Goal: Information Seeking & Learning: Learn about a topic

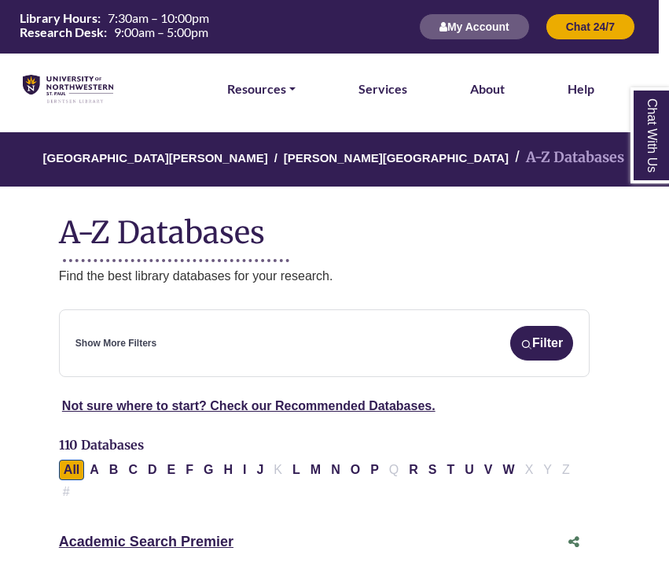
scroll to position [0, 10]
click at [290, 86] on link "Resources" at bounding box center [261, 89] width 68 height 20
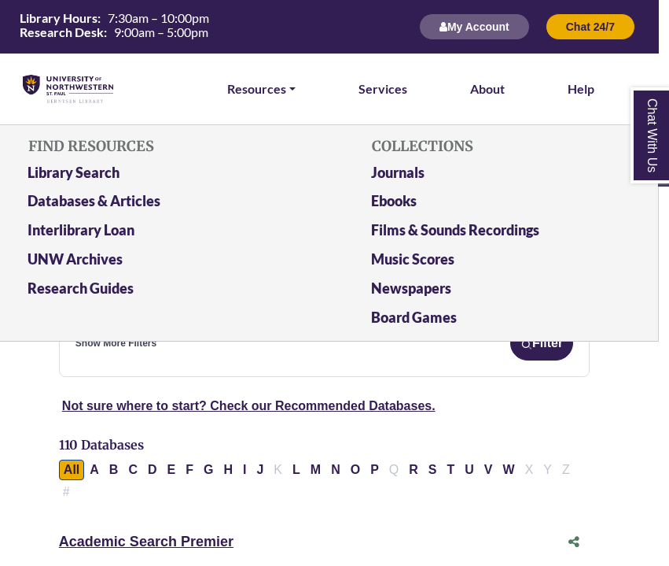
click at [544, 428] on div "Not sure where to start? Check our Recommended Databases." at bounding box center [325, 412] width 588 height 46
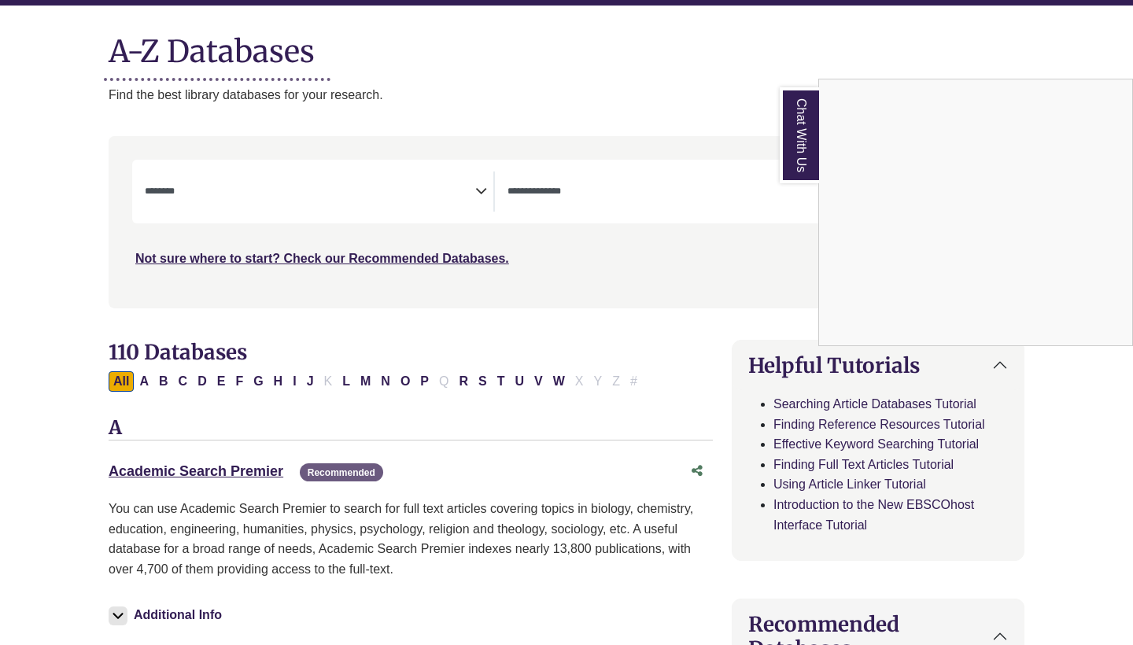
scroll to position [183, 0]
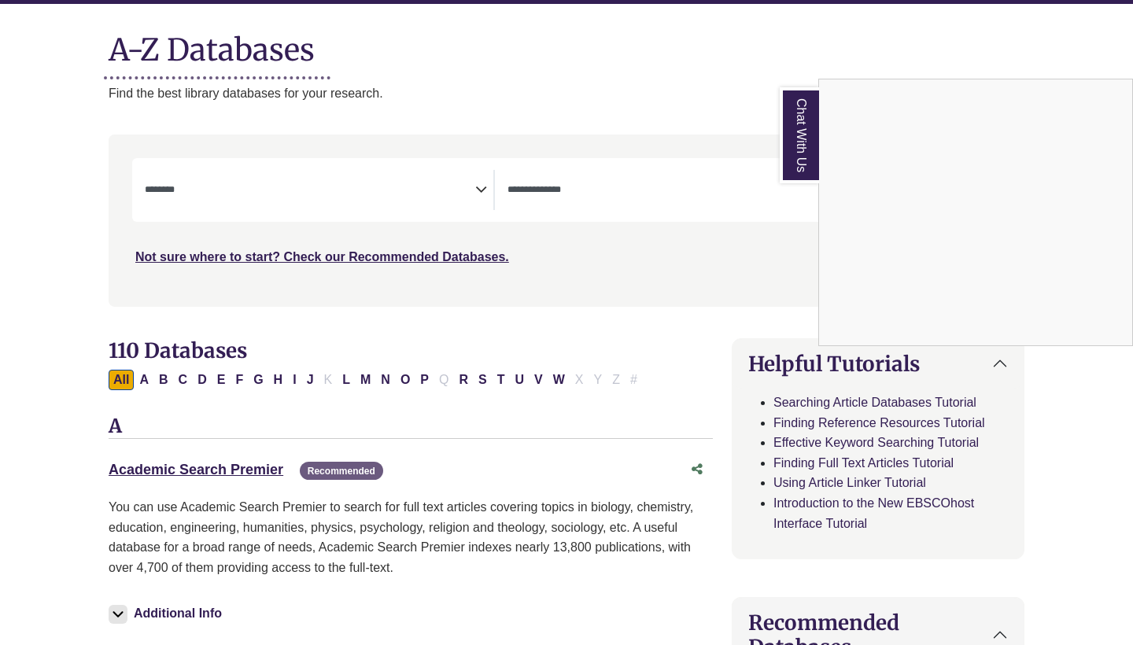
click at [478, 186] on div "Chat With Us" at bounding box center [566, 322] width 1133 height 645
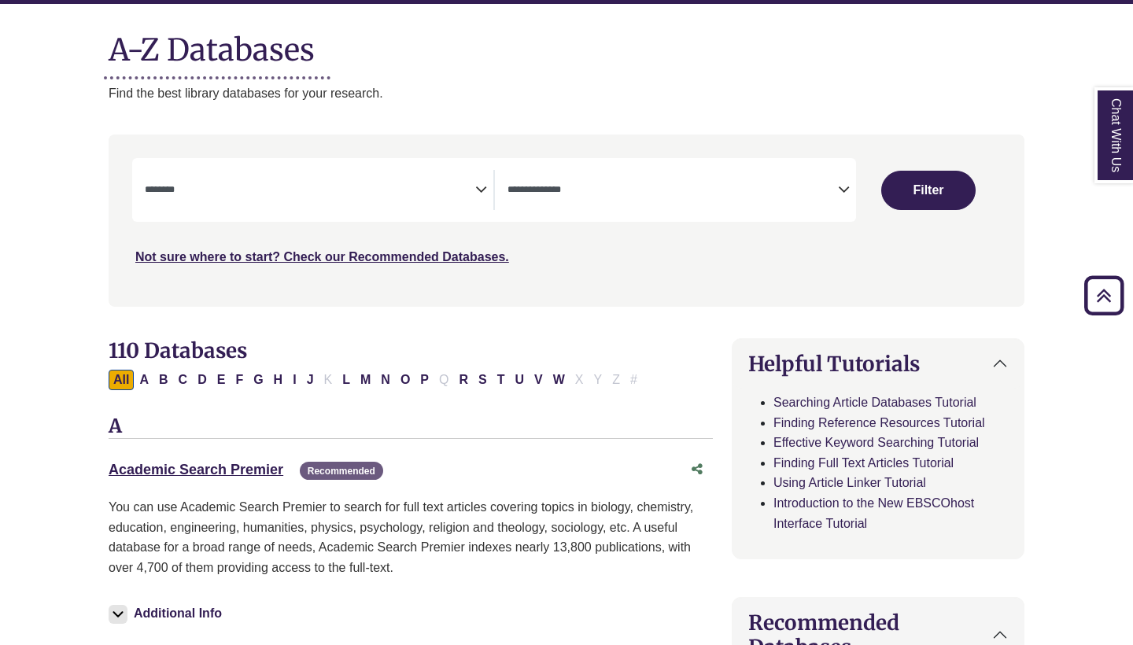
click at [480, 186] on icon "Search filters" at bounding box center [481, 187] width 12 height 24
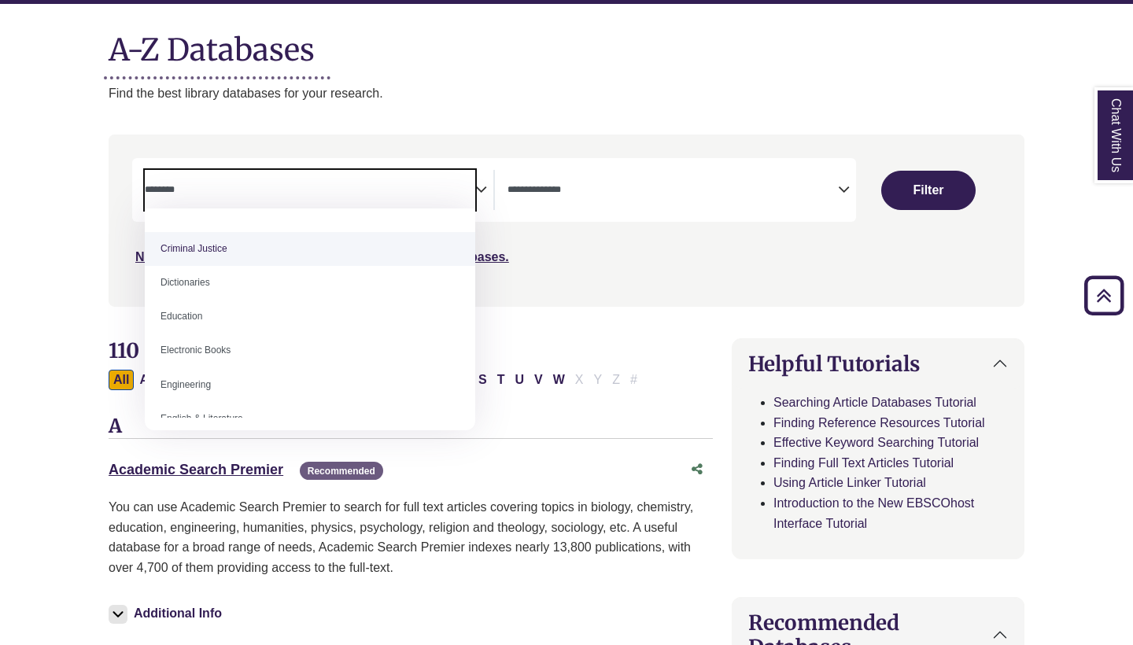
scroll to position [378, 0]
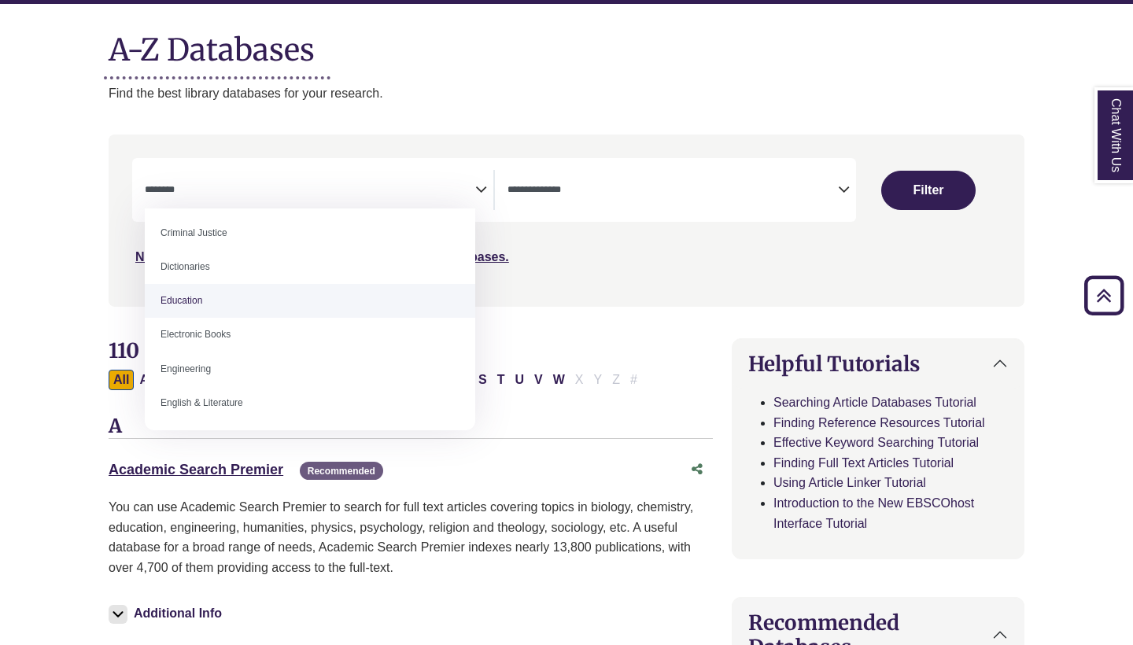
select select "*****"
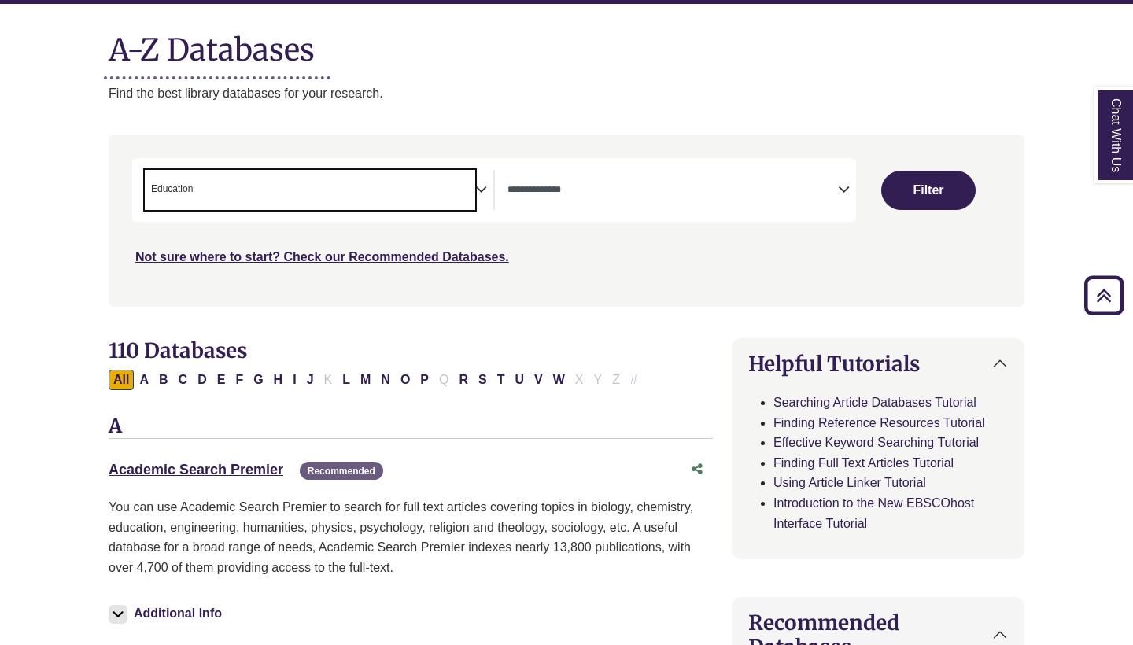
scroll to position [194, 0]
click at [483, 182] on icon "Search filters" at bounding box center [481, 187] width 12 height 24
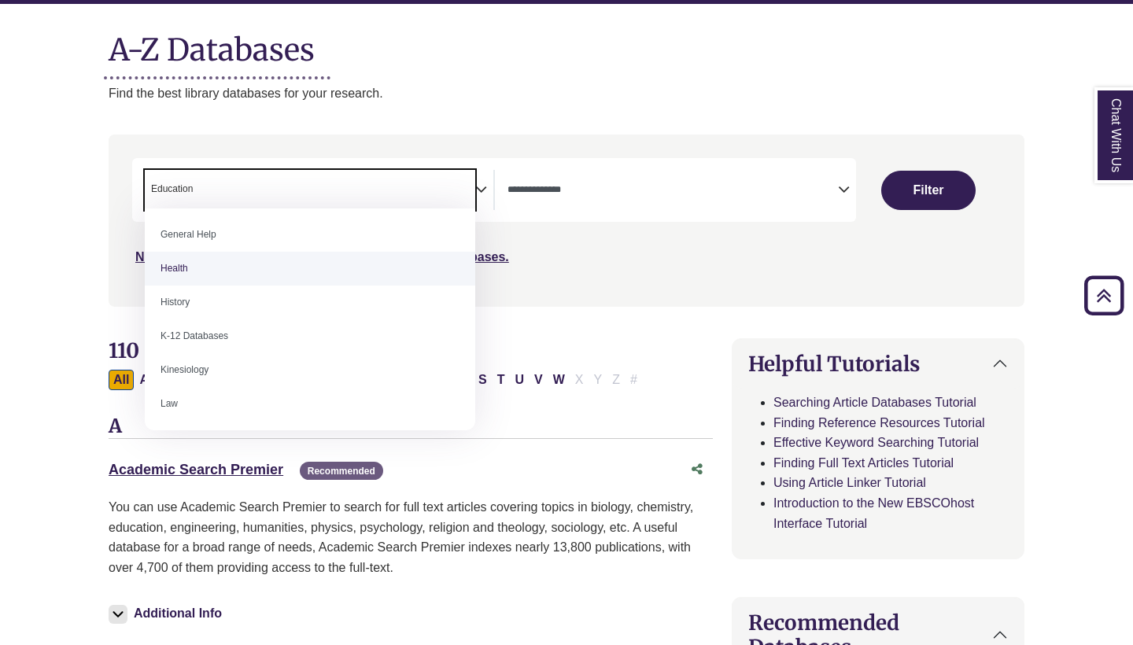
scroll to position [685, 0]
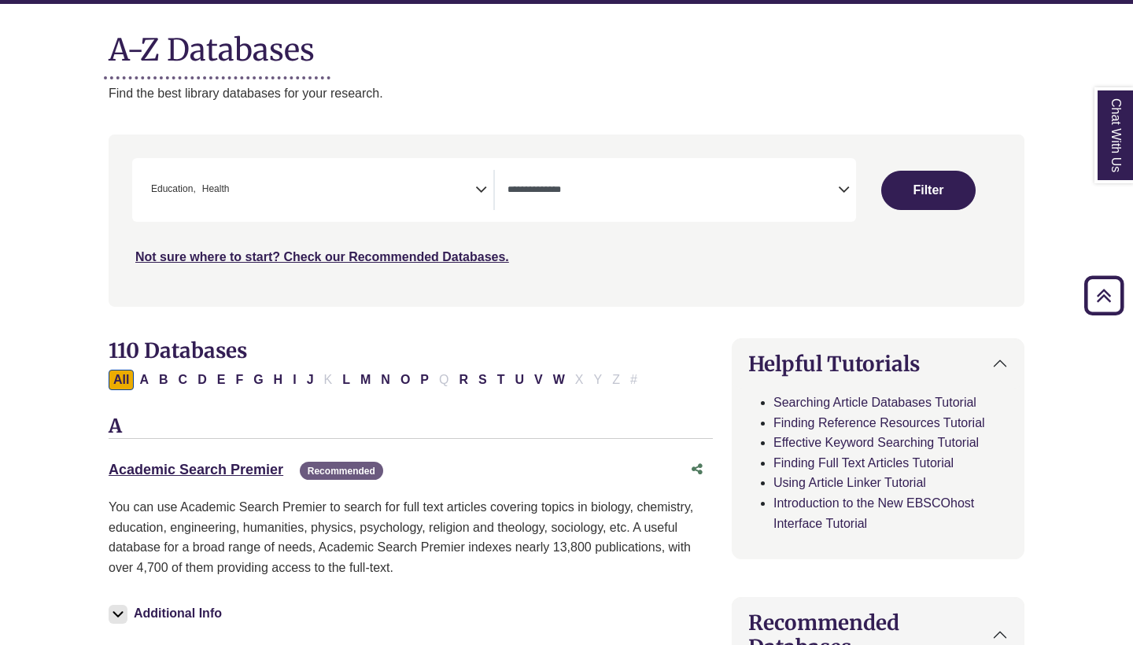
click at [485, 189] on icon "Search filters" at bounding box center [481, 187] width 12 height 24
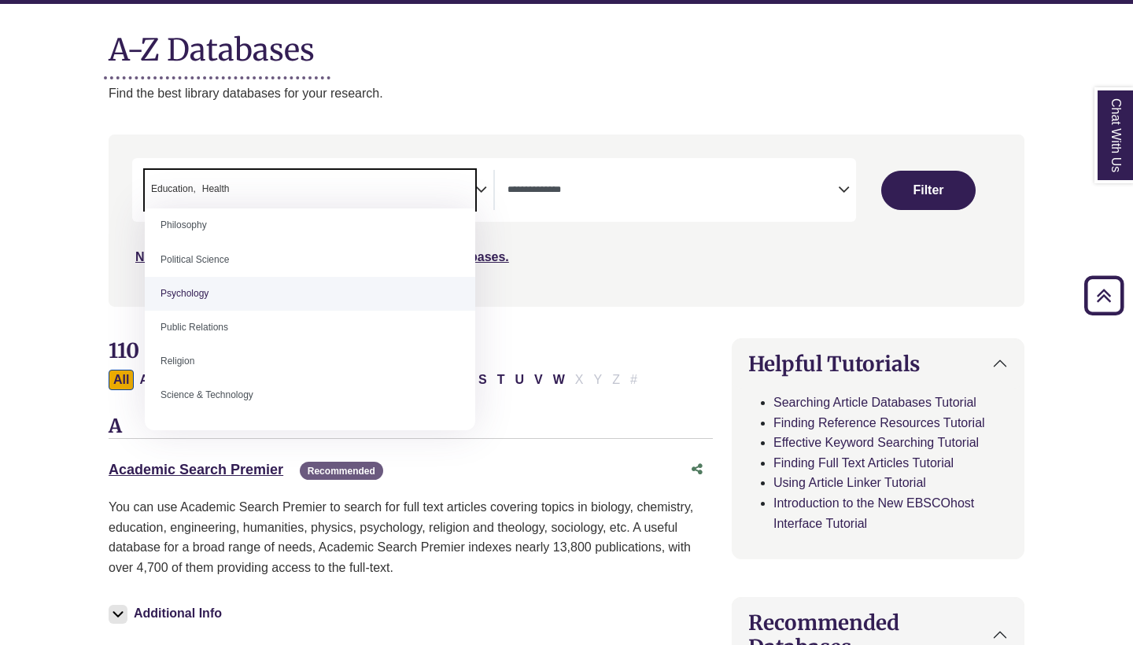
scroll to position [1203, 0]
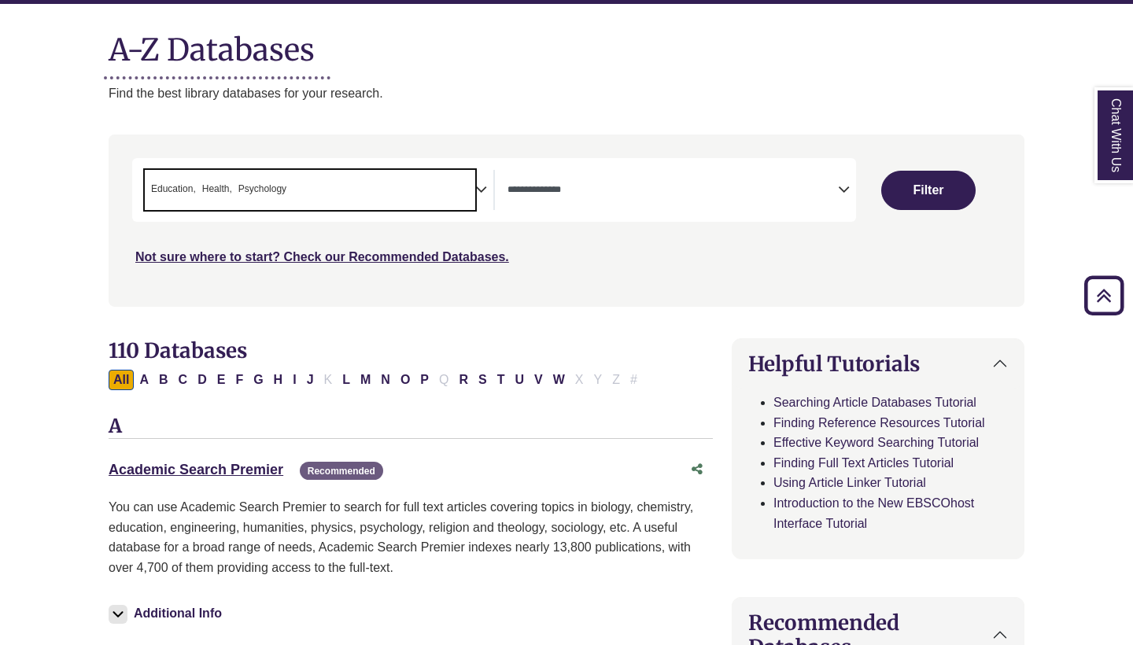
click at [480, 186] on icon "Search filters" at bounding box center [481, 187] width 12 height 24
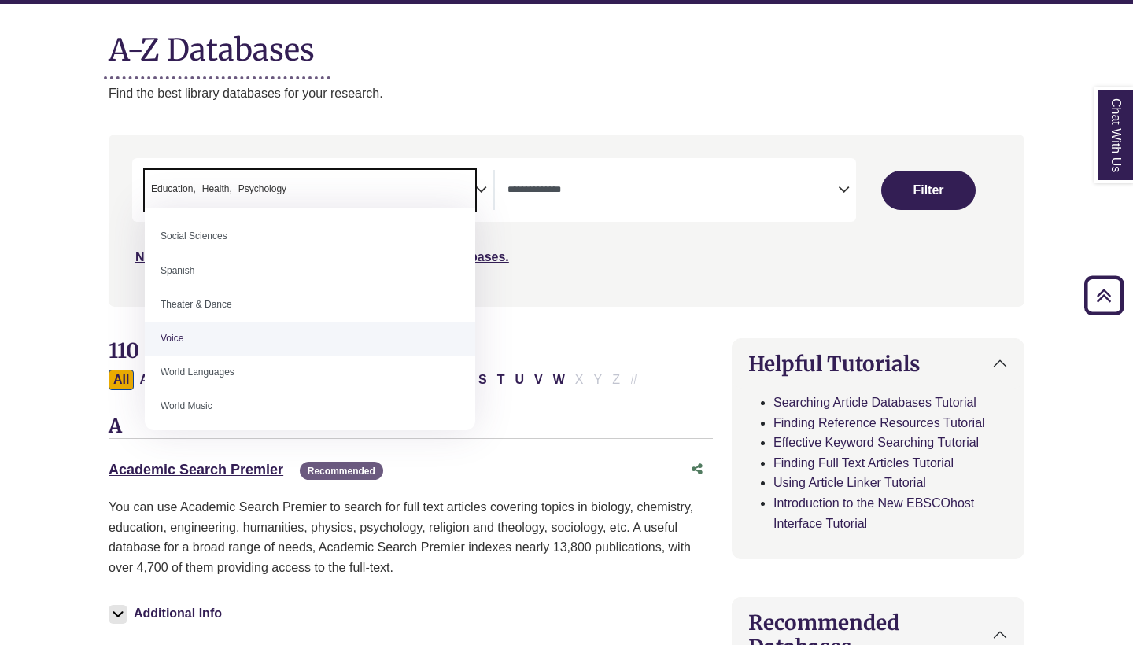
scroll to position [1393, 0]
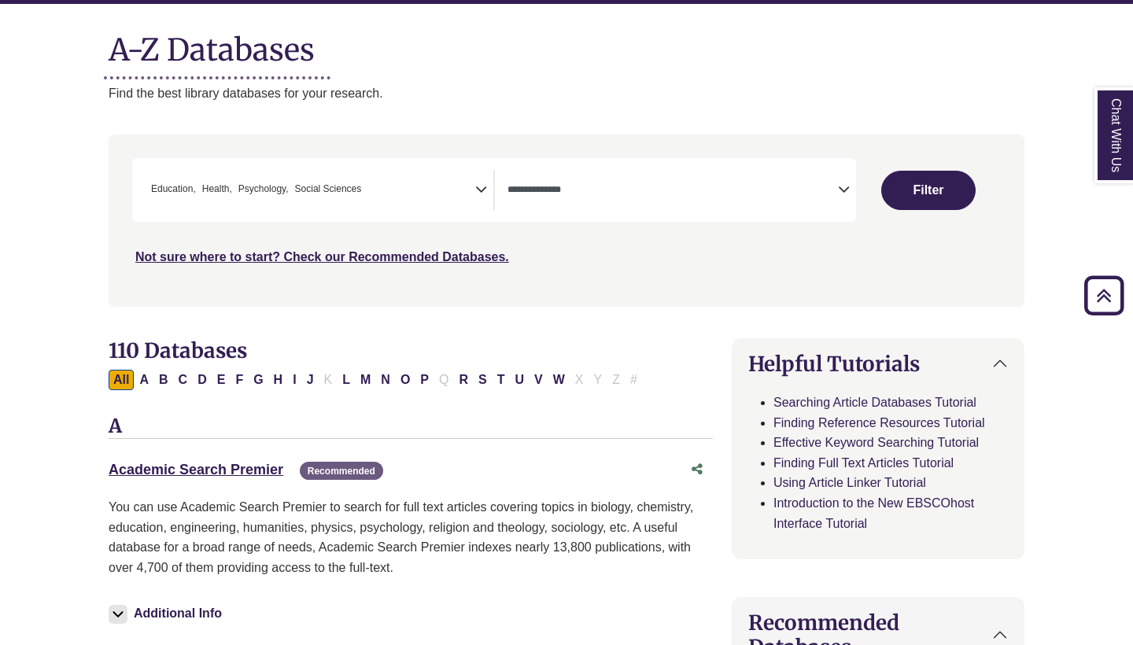
click at [485, 183] on icon "Search filters" at bounding box center [481, 187] width 12 height 24
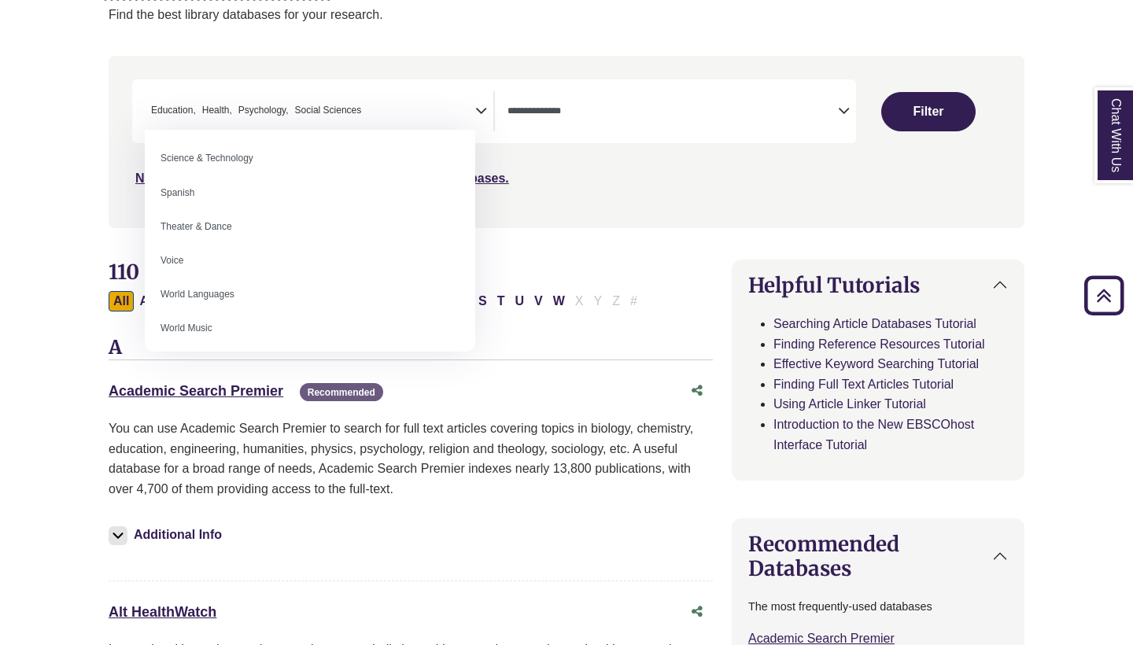
scroll to position [249, 0]
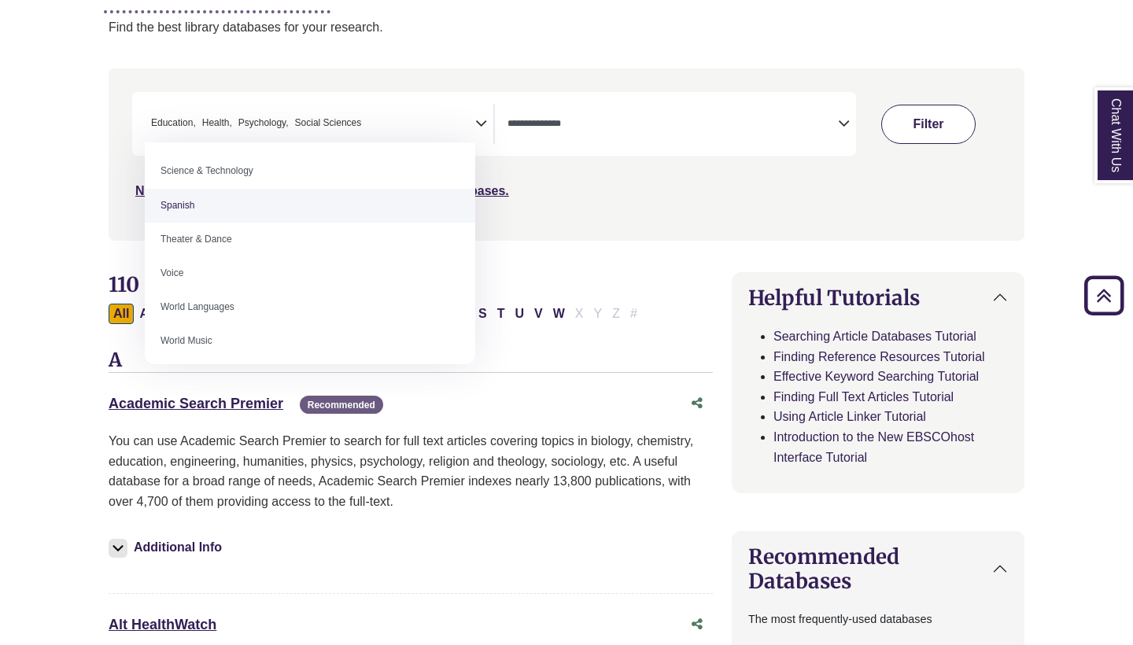
click at [669, 120] on button "Filter" at bounding box center [928, 124] width 94 height 39
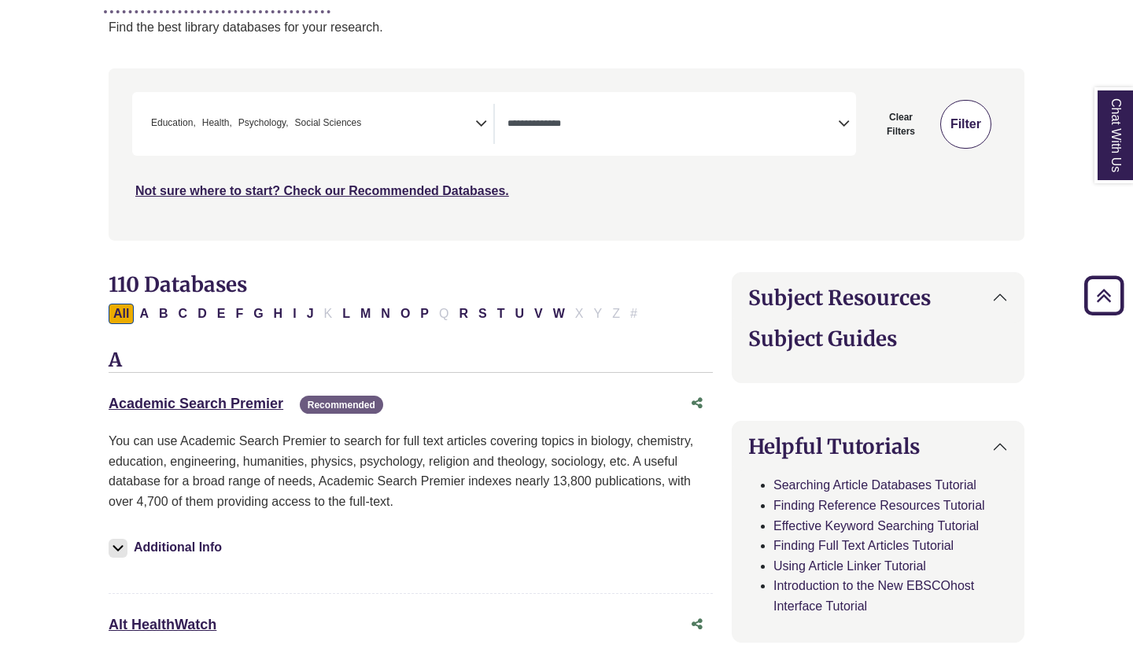
select select "Database Types Filter"
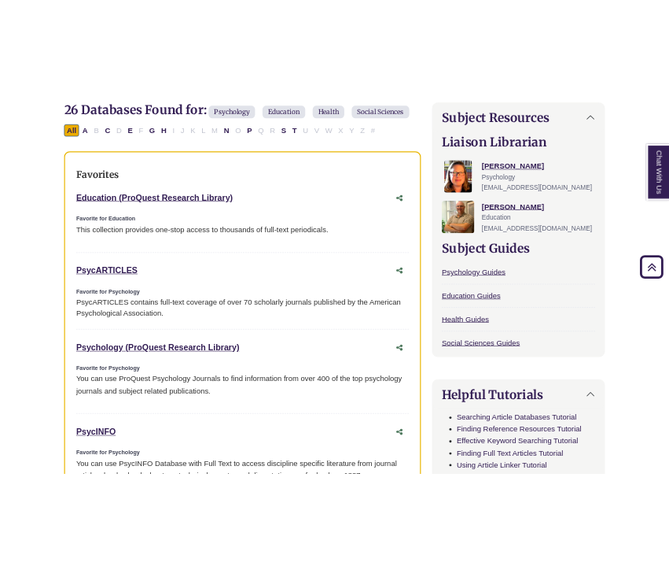
scroll to position [500, 0]
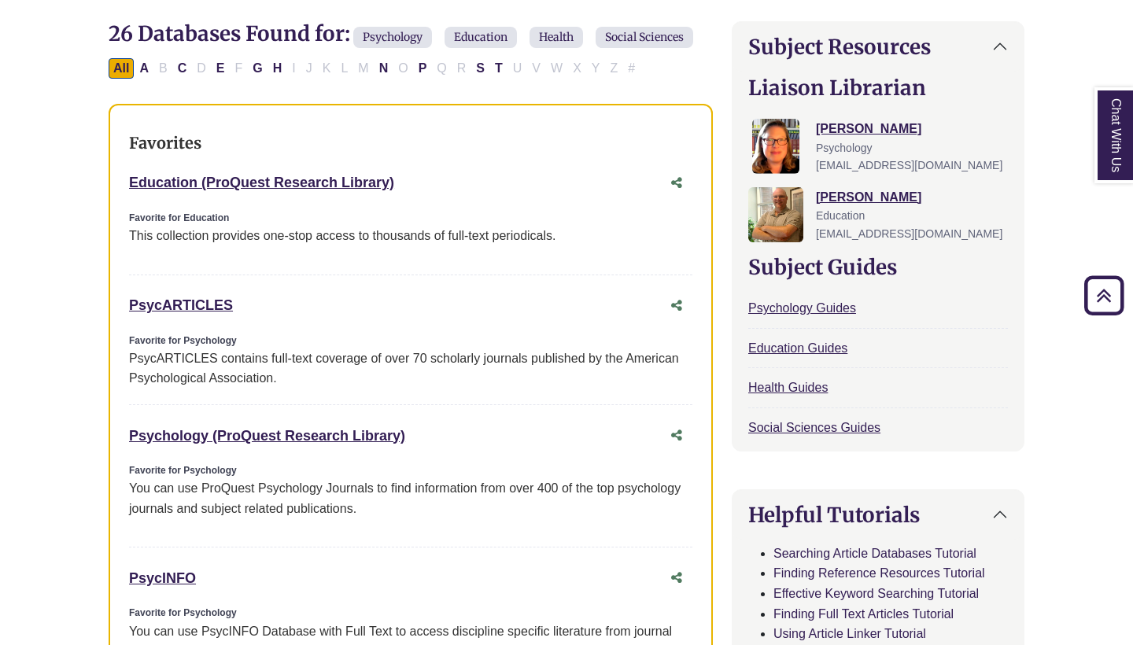
drag, startPoint x: 124, startPoint y: 181, endPoint x: 412, endPoint y: 173, distance: 288.0
click at [412, 173] on div "Favorites Education (ProQuest Research Library) This link opens in a new window…" at bounding box center [411, 534] width 604 height 860
copy link "Education (ProQuest Research Library)"
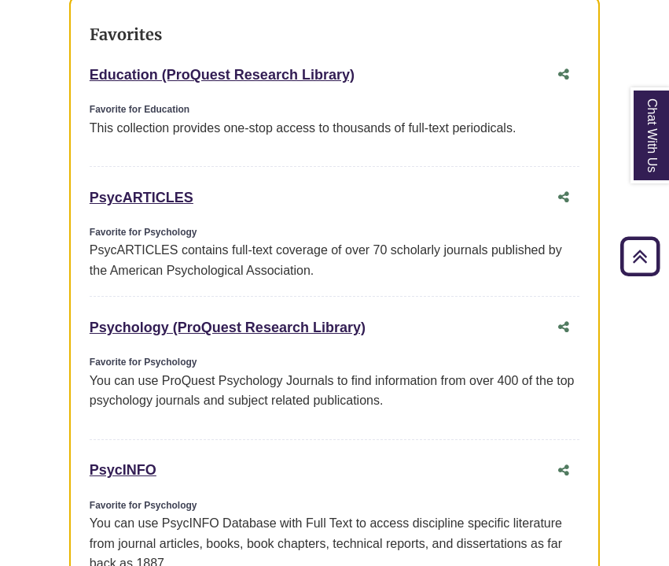
click at [154, 160] on div "Education (ProQuest Research Library) This link opens in a new window Favorite …" at bounding box center [335, 113] width 490 height 107
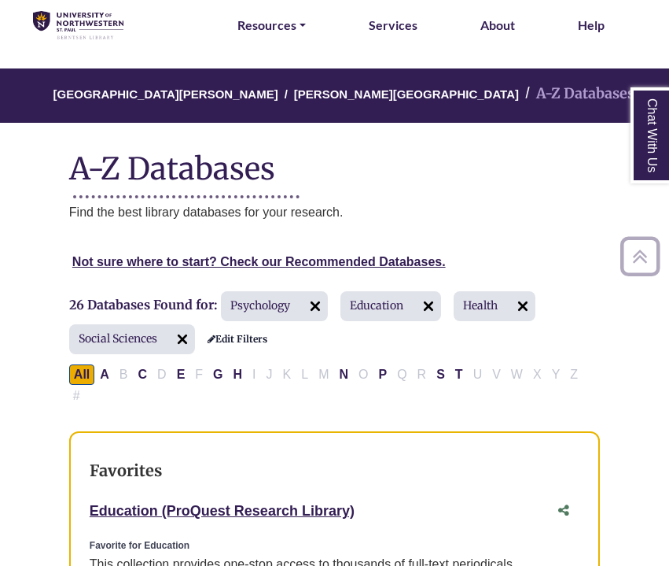
scroll to position [92, 0]
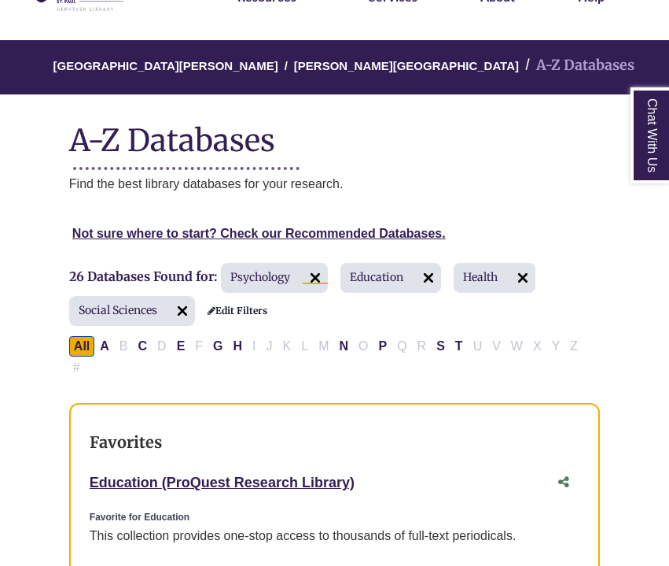
click at [319, 278] on img at bounding box center [315, 277] width 25 height 25
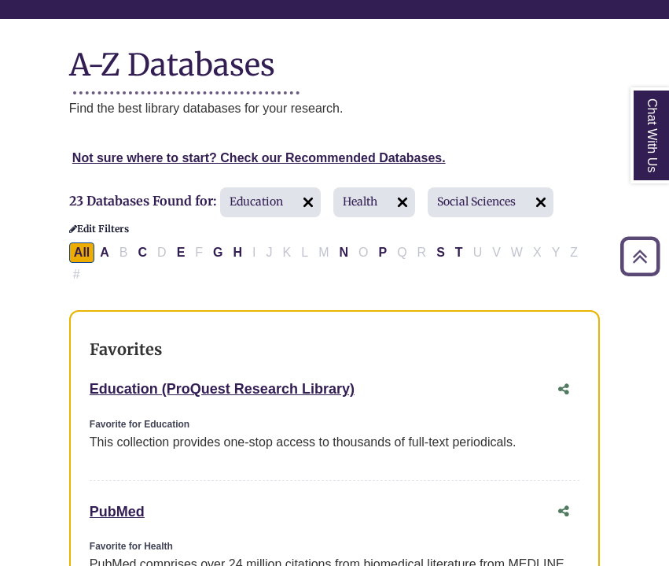
scroll to position [164, 0]
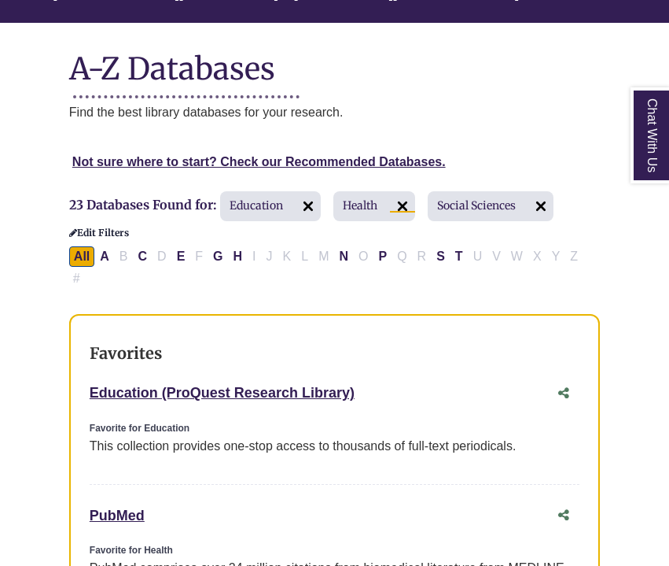
click at [408, 201] on img at bounding box center [402, 206] width 25 height 25
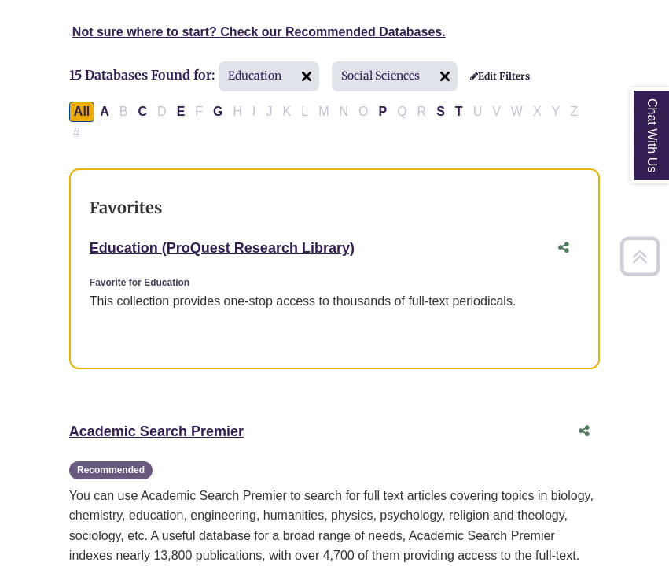
scroll to position [296, 0]
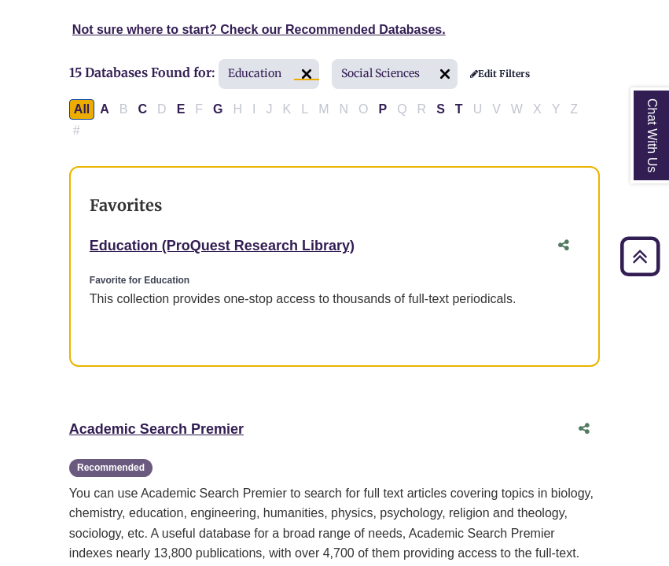
click at [307, 75] on img at bounding box center [306, 73] width 25 height 25
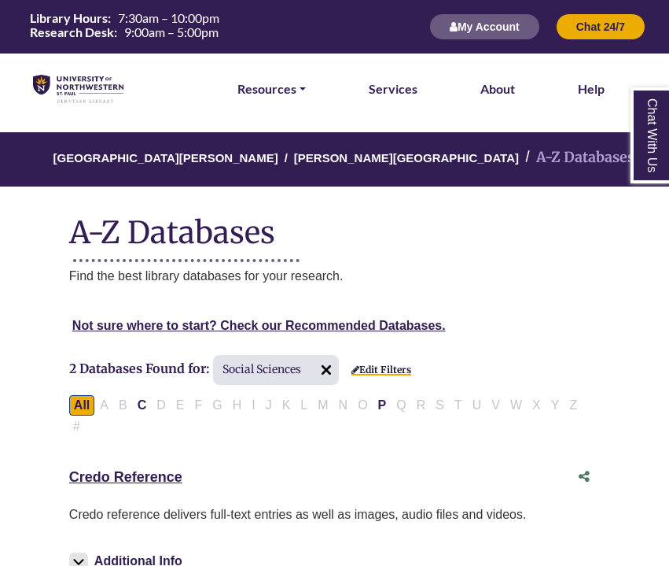
click at [385, 368] on link "Edit Filters" at bounding box center [382, 369] width 60 height 11
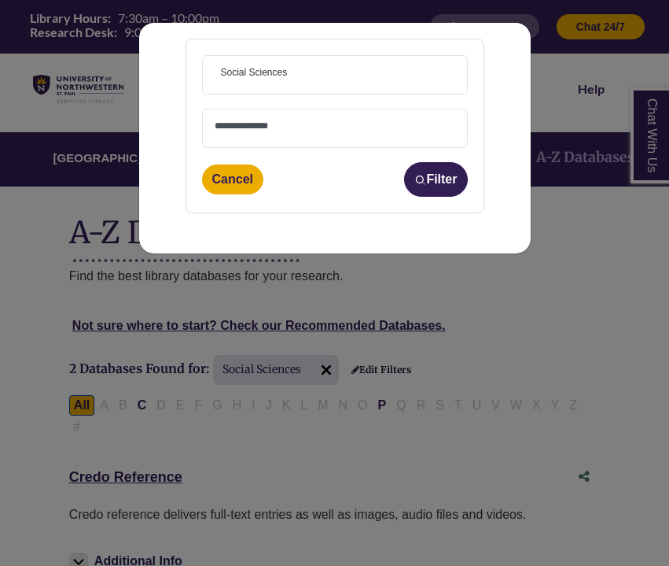
click at [387, 76] on span "× Social Sciences" at bounding box center [335, 75] width 241 height 38
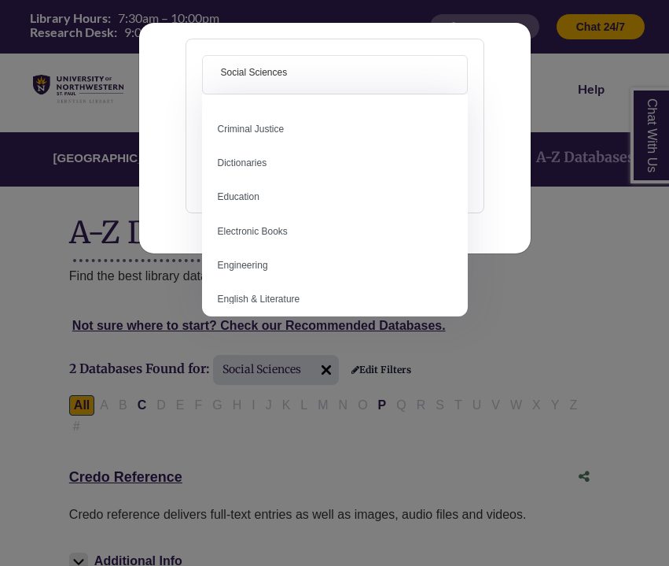
scroll to position [403, 0]
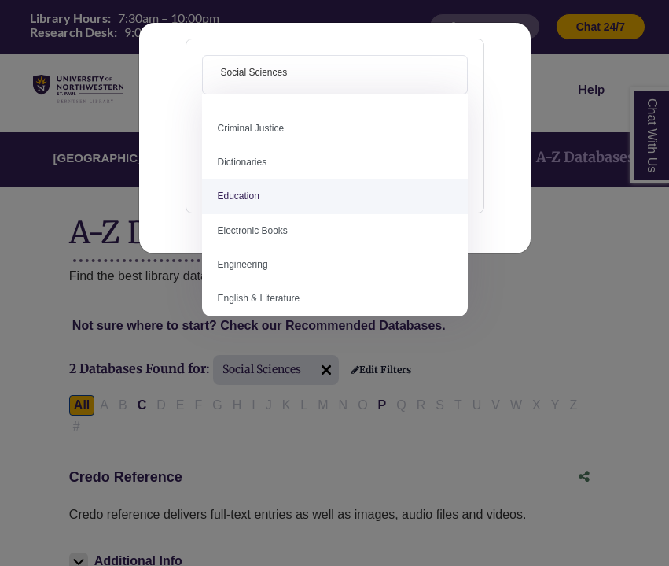
select select "*****"
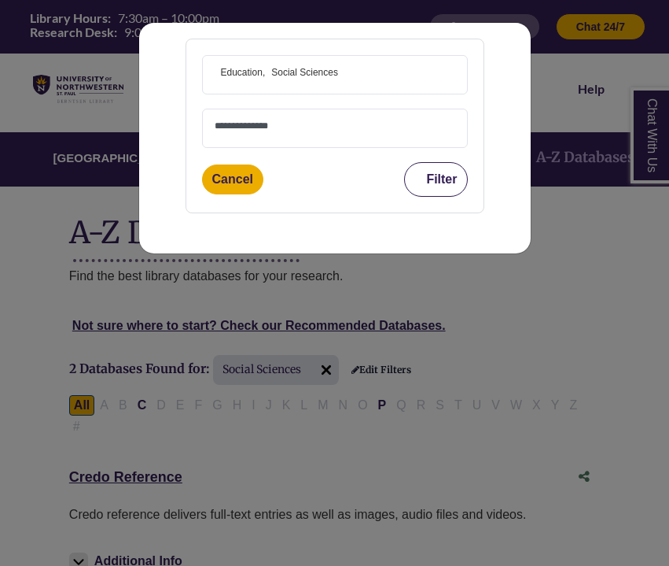
click at [433, 168] on button "Filter" at bounding box center [435, 179] width 63 height 35
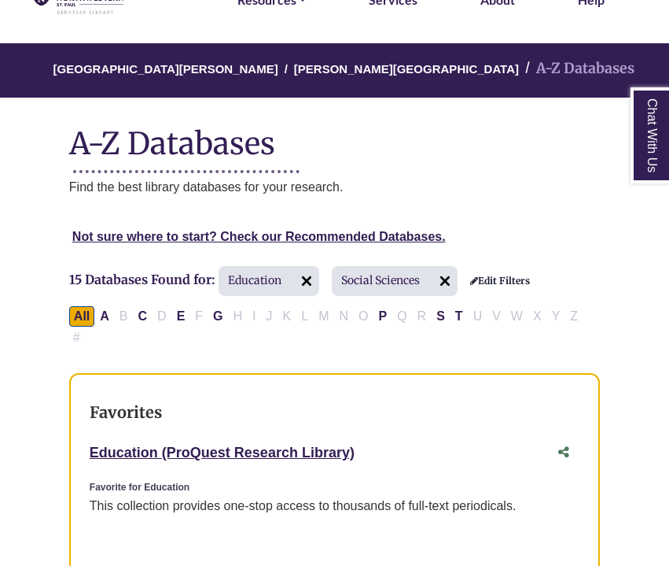
scroll to position [105, 0]
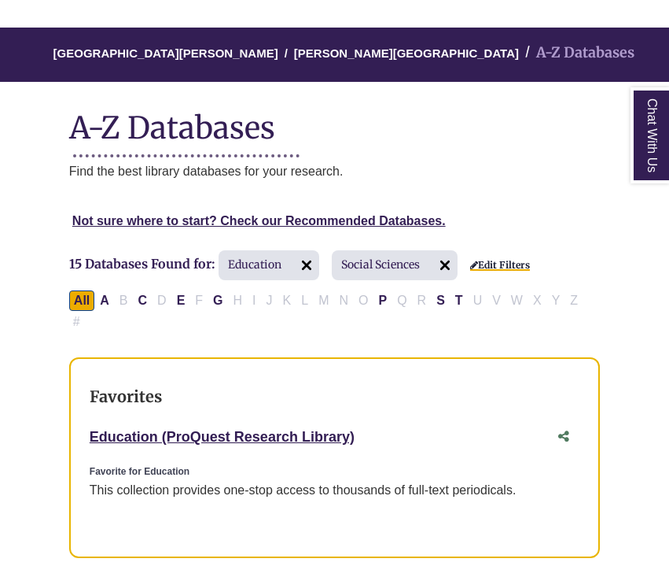
click at [493, 261] on link "Edit Filters" at bounding box center [500, 265] width 60 height 11
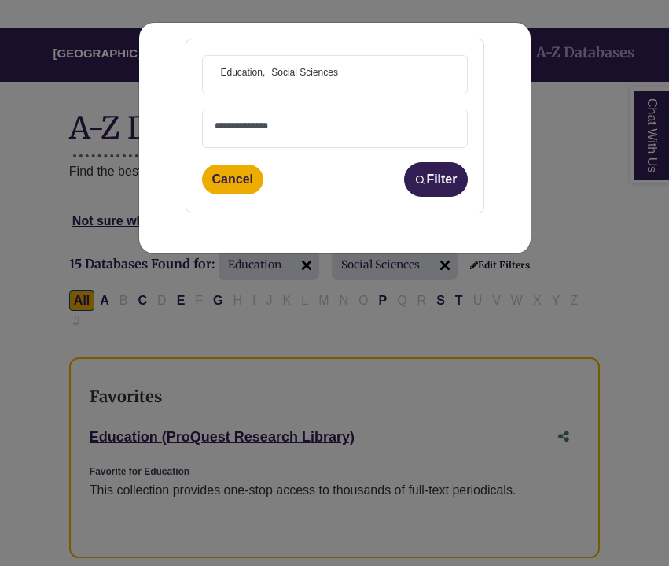
click at [386, 77] on span "× Education × Social Sciences" at bounding box center [335, 75] width 241 height 38
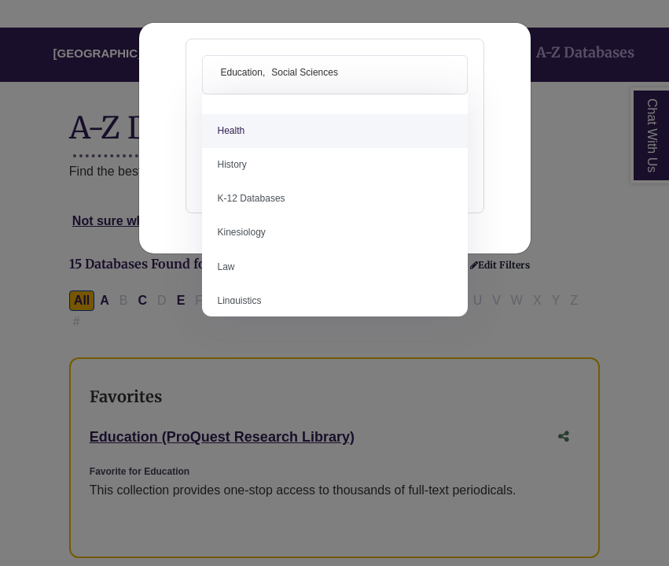
scroll to position [194, 0]
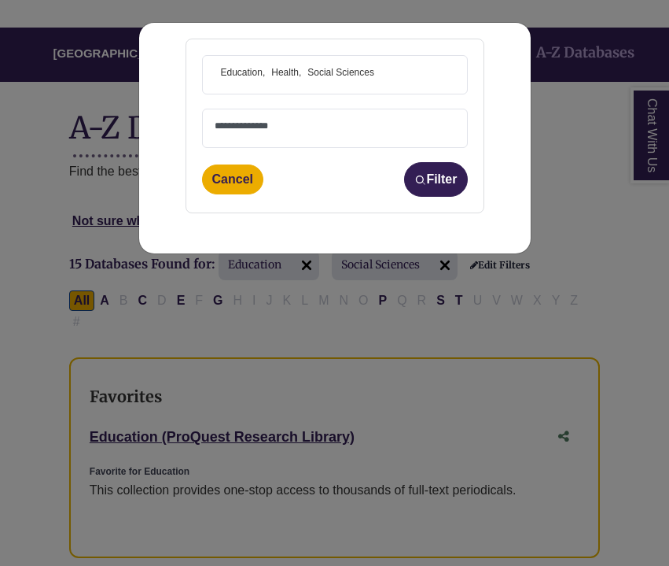
click at [409, 82] on span "× Education × Health × Social Sciences" at bounding box center [335, 75] width 241 height 38
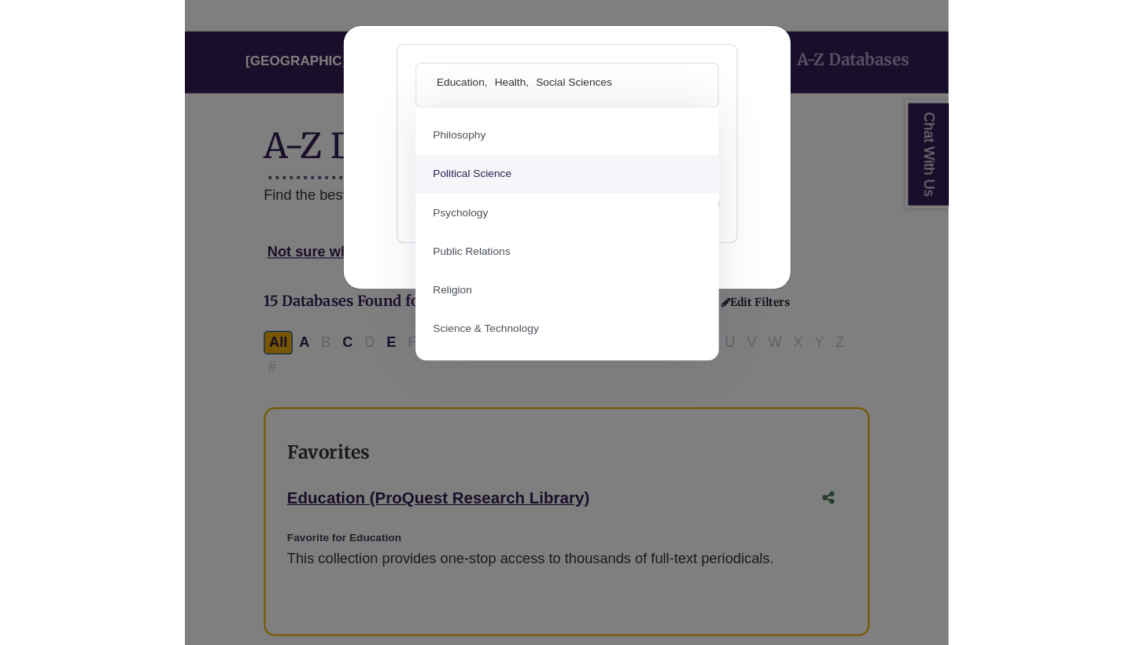
scroll to position [1237, 0]
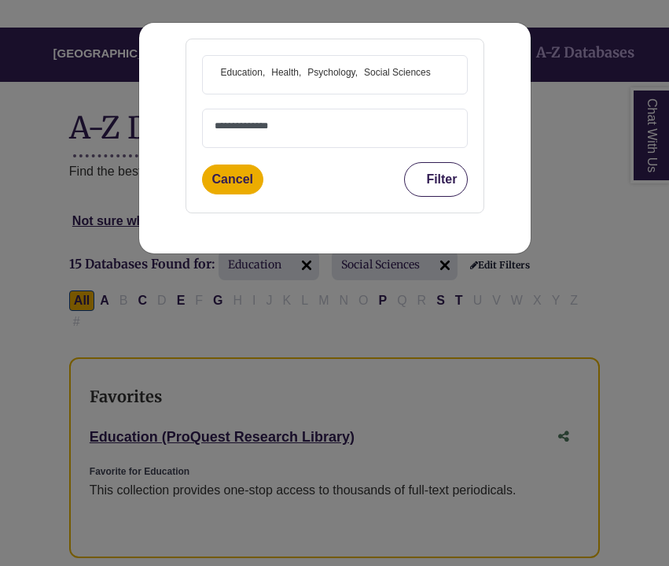
click at [434, 189] on button "Filter" at bounding box center [435, 179] width 63 height 35
select select "Database Types Filter"
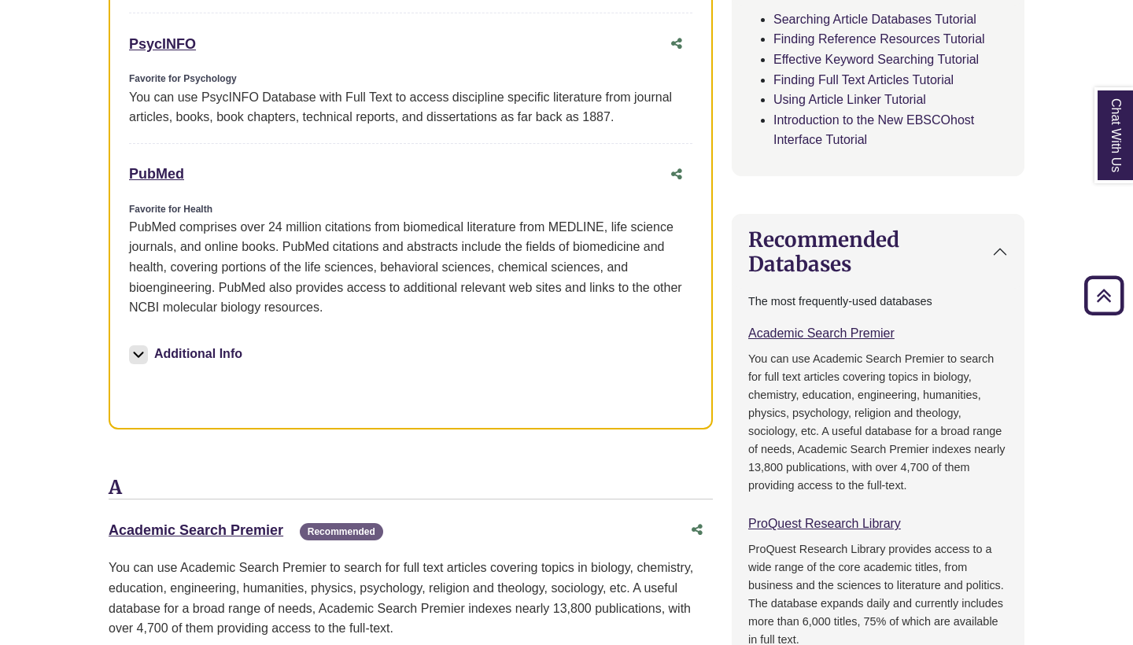
scroll to position [1042, 0]
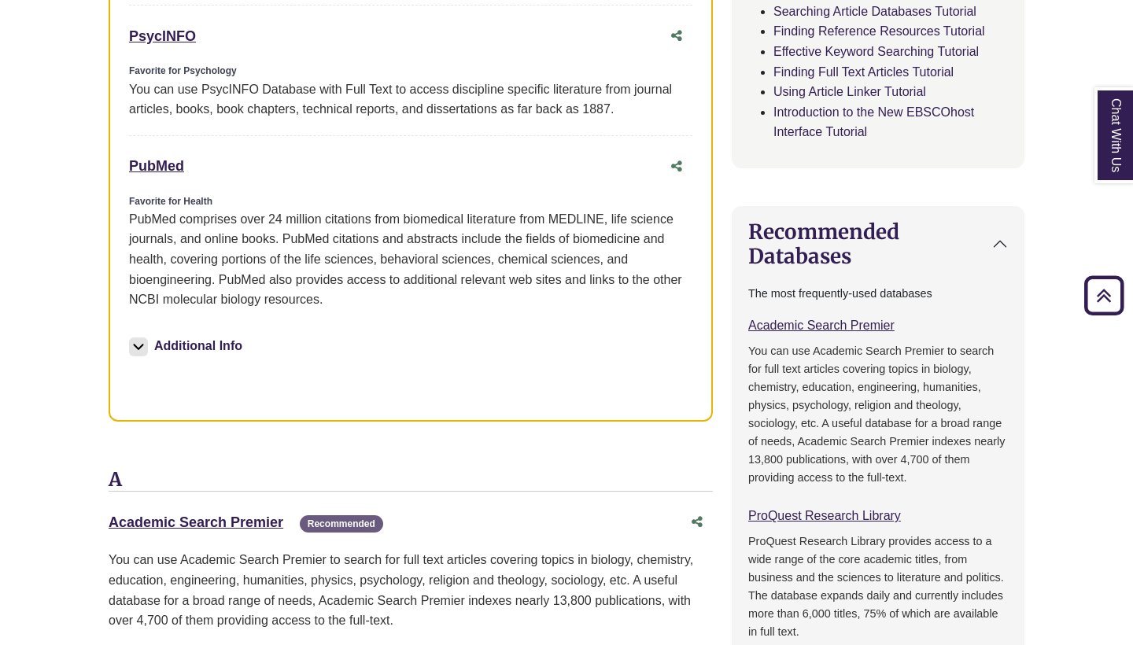
click at [139, 337] on img at bounding box center [138, 346] width 19 height 19
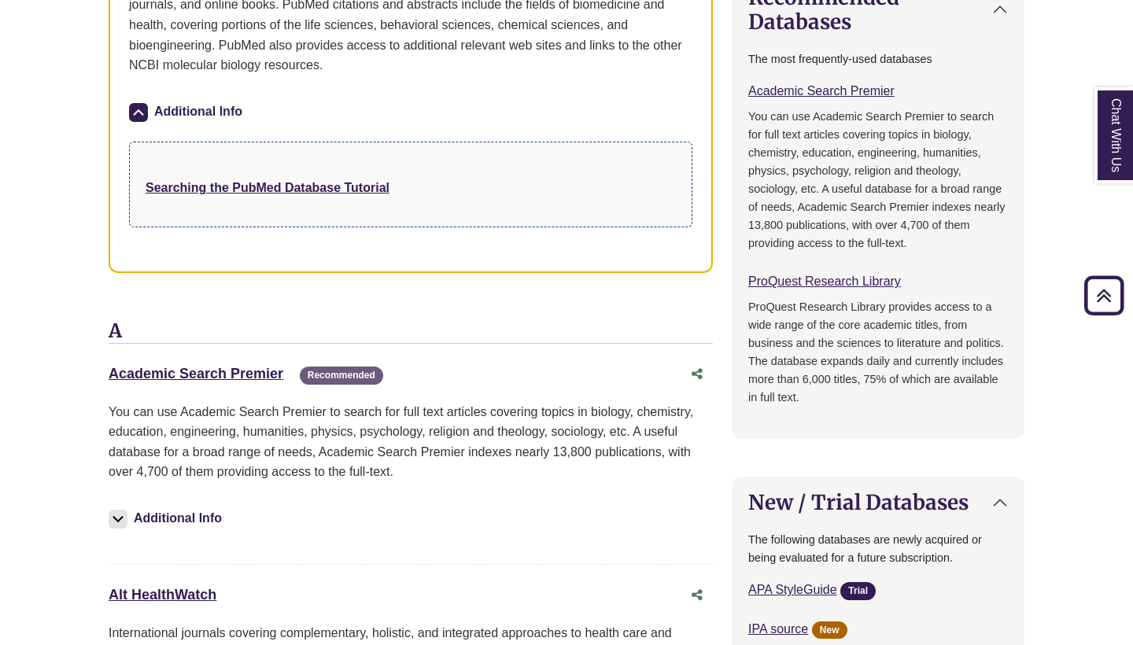
scroll to position [1287, 0]
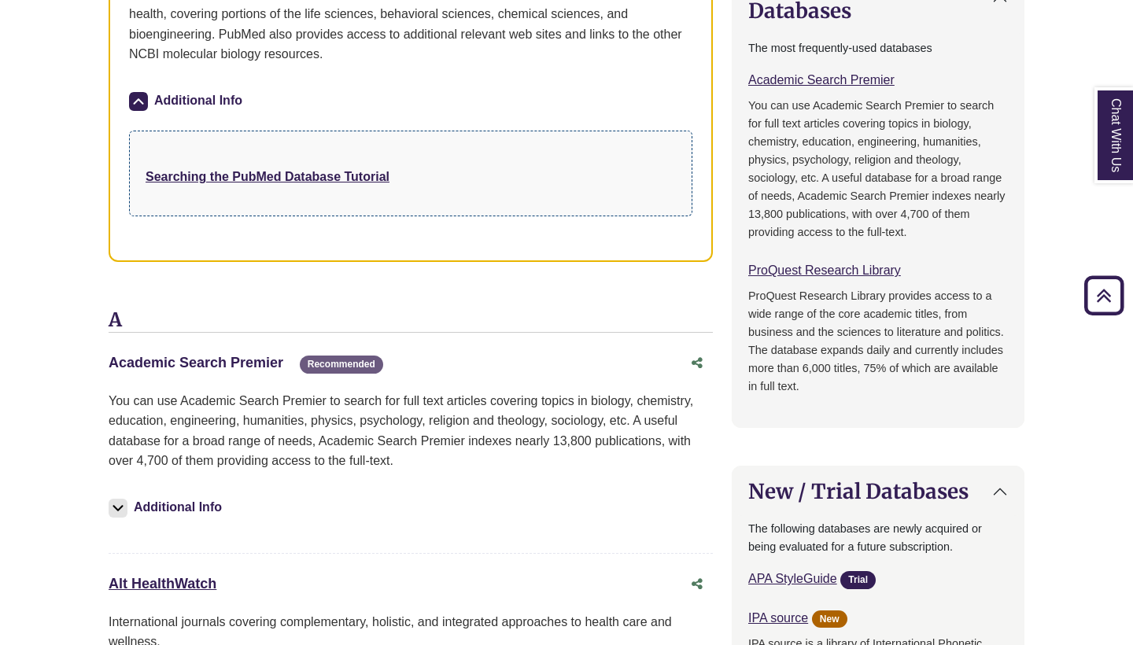
click at [244, 355] on link "Academic Search Premier This link opens in a new window" at bounding box center [196, 363] width 175 height 16
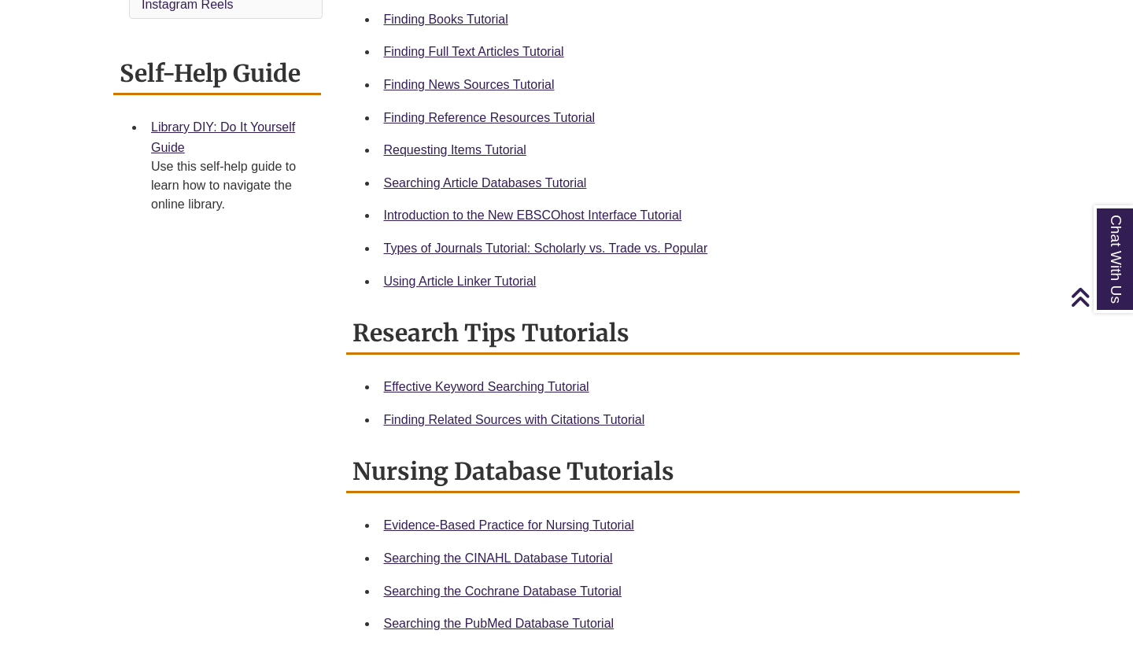
scroll to position [596, 0]
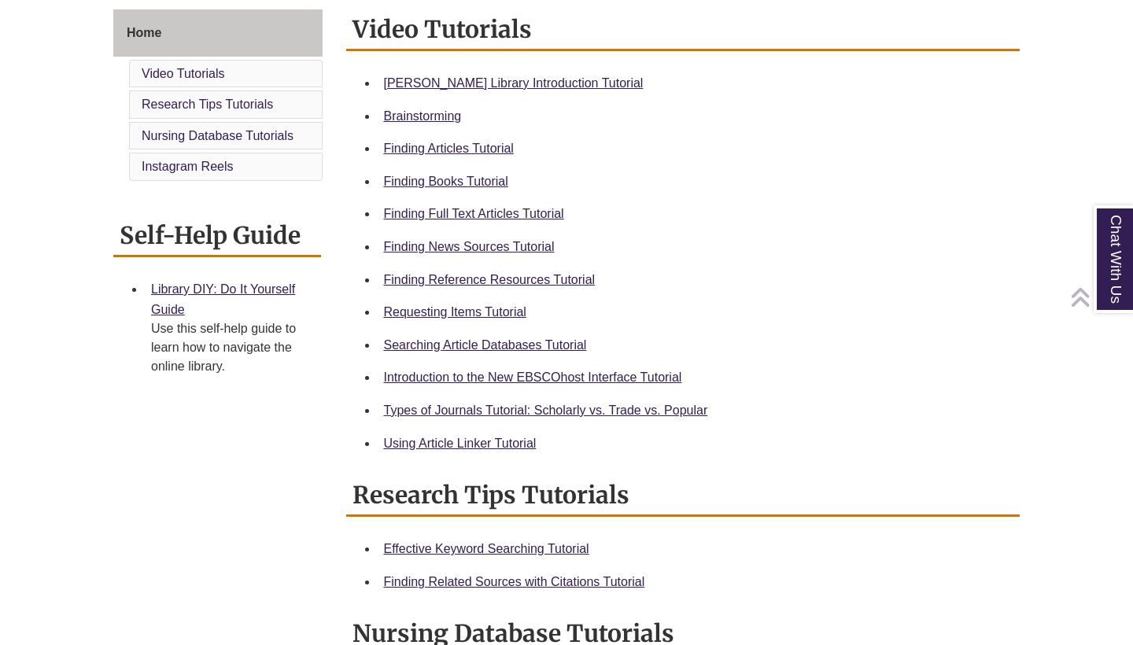
scroll to position [472, 0]
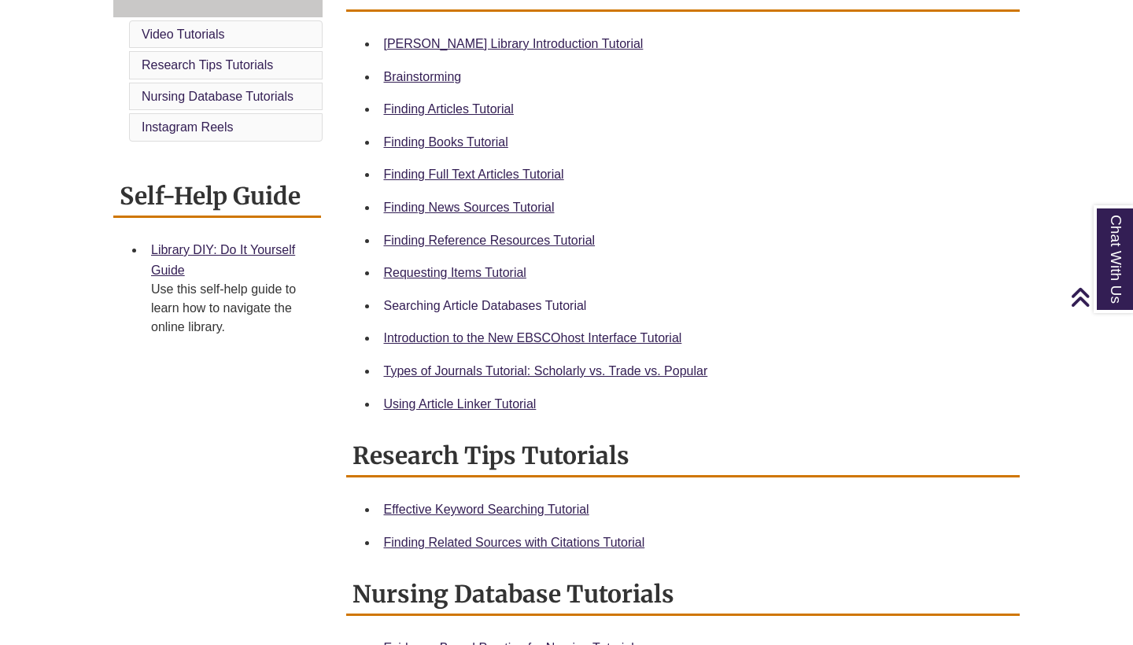
click at [505, 308] on link "Searching Article Databases Tutorial" at bounding box center [485, 305] width 203 height 13
click at [473, 304] on link "Searching Article Databases Tutorial" at bounding box center [485, 305] width 203 height 13
click at [505, 169] on link "Finding Full Text Articles Tutorial" at bounding box center [474, 174] width 180 height 13
click at [491, 401] on link "Using Article Linker Tutorial" at bounding box center [460, 403] width 153 height 13
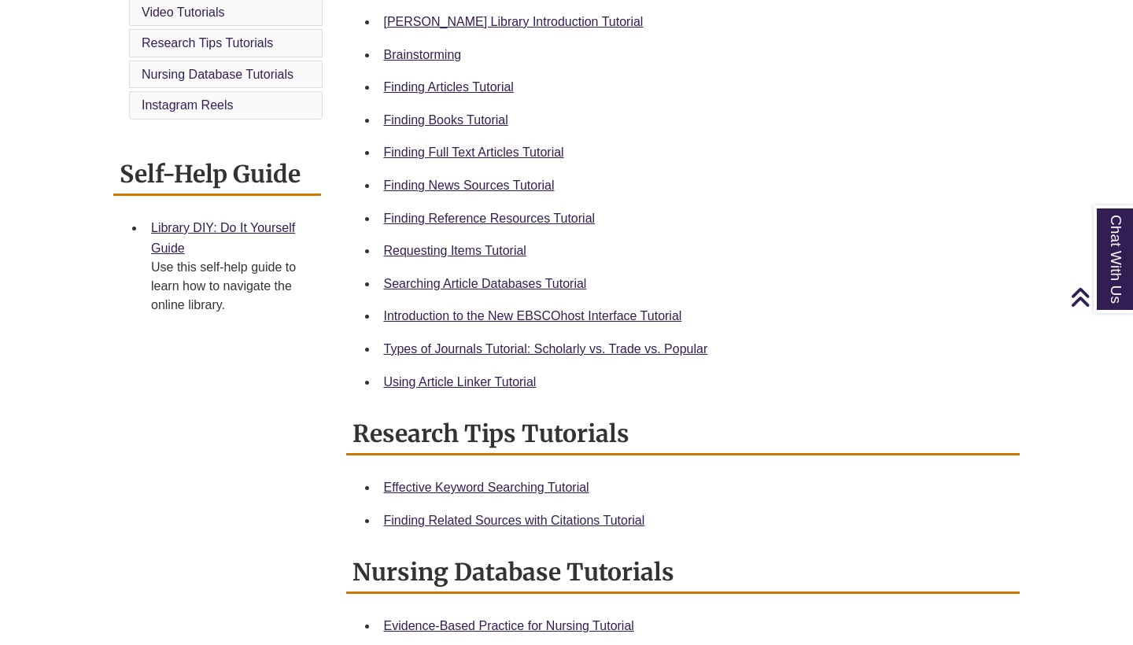
scroll to position [496, 0]
